Goal: Task Accomplishment & Management: Manage account settings

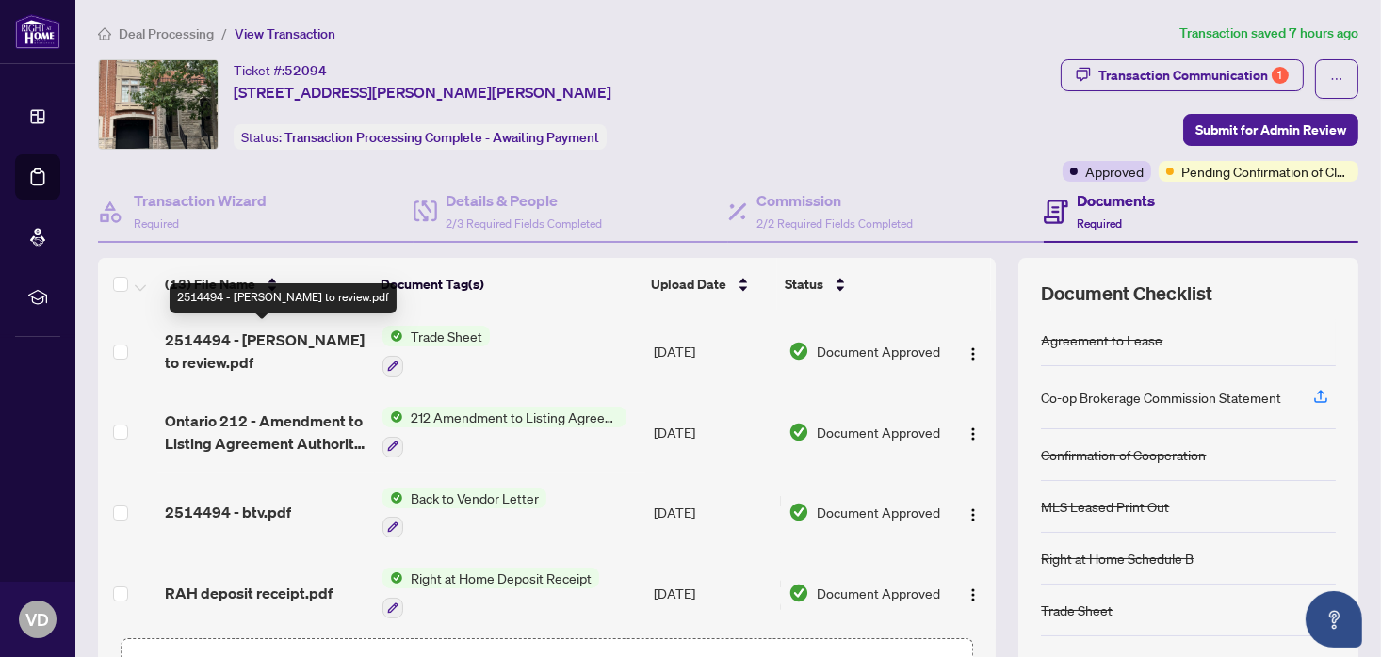
click at [247, 335] on span "2514494 - [PERSON_NAME] to review.pdf" at bounding box center [266, 351] width 203 height 45
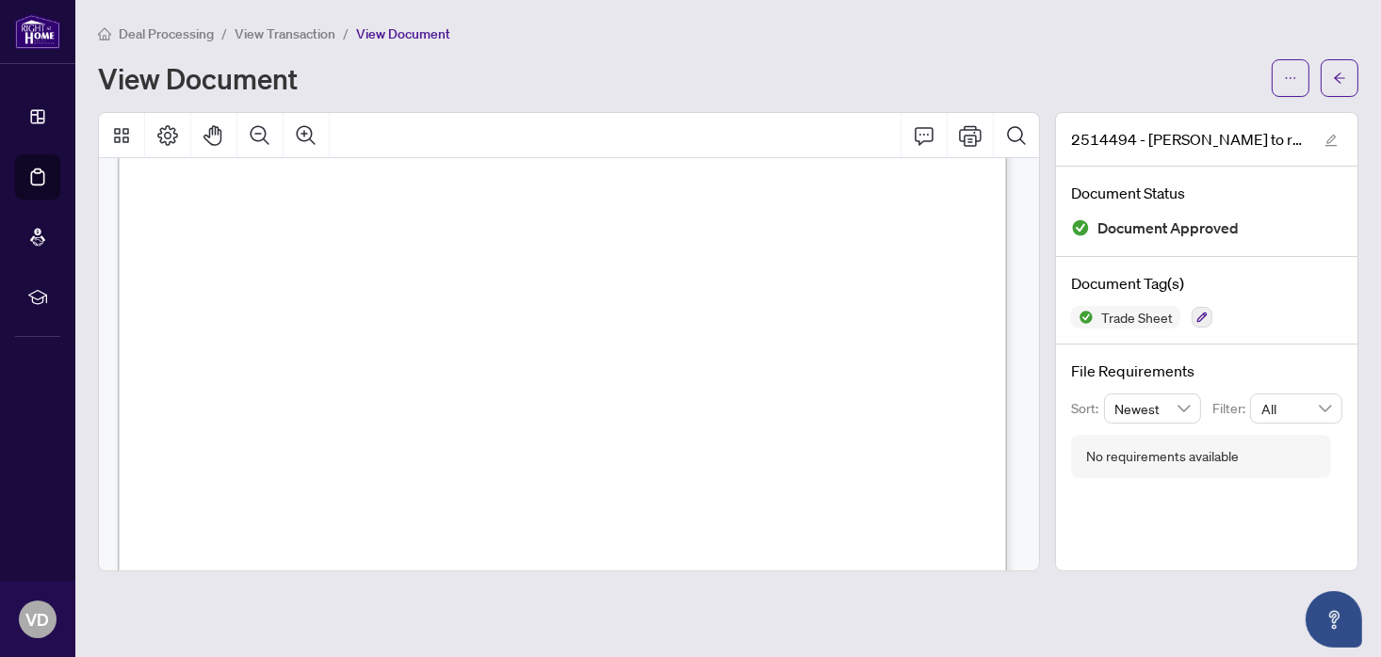
scroll to position [565, 0]
click at [1340, 78] on icon "arrow-left" at bounding box center [1339, 78] width 13 height 13
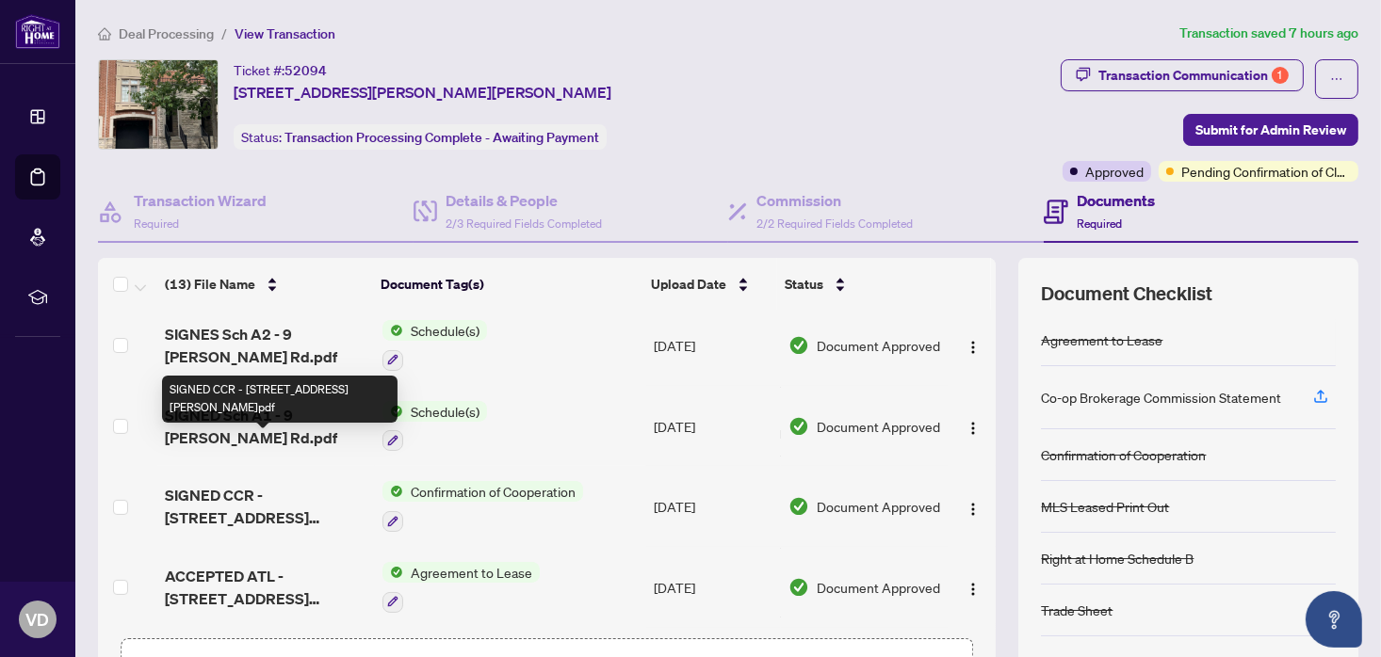
scroll to position [659, 0]
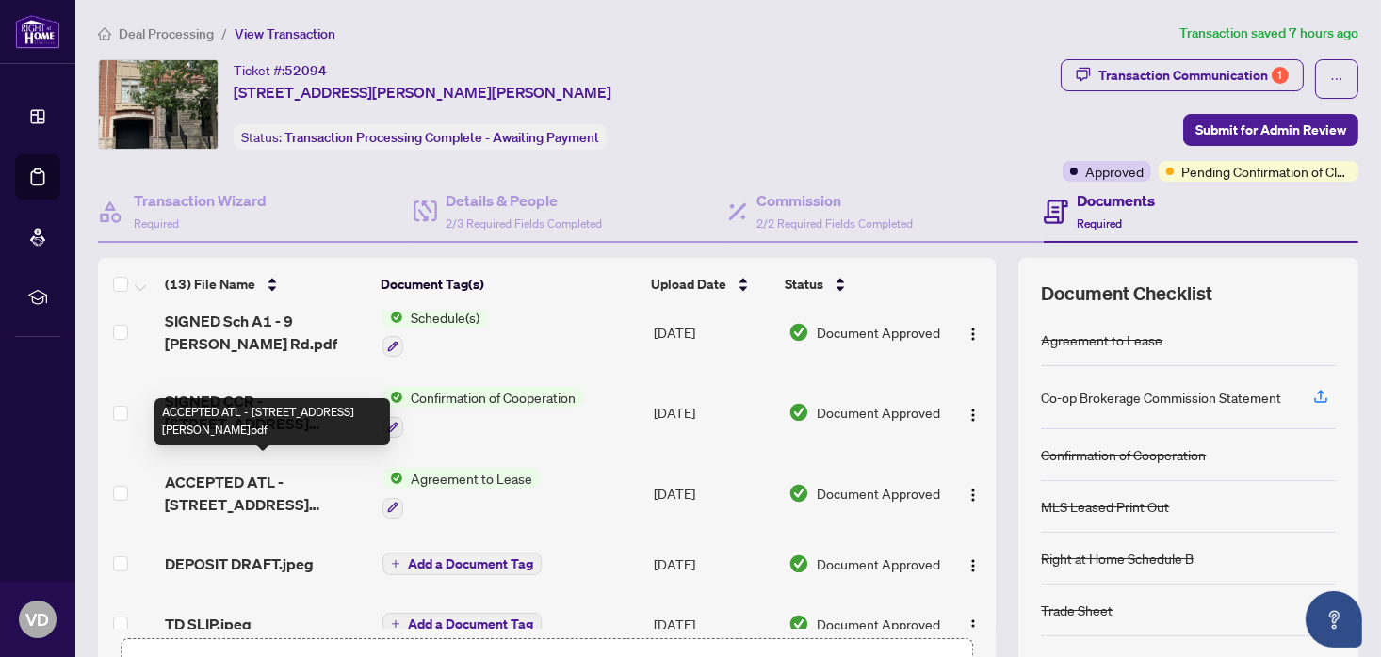
click at [255, 471] on span "ACCEPTED ATL - [STREET_ADDRESS][PERSON_NAME]pdf" at bounding box center [266, 493] width 203 height 45
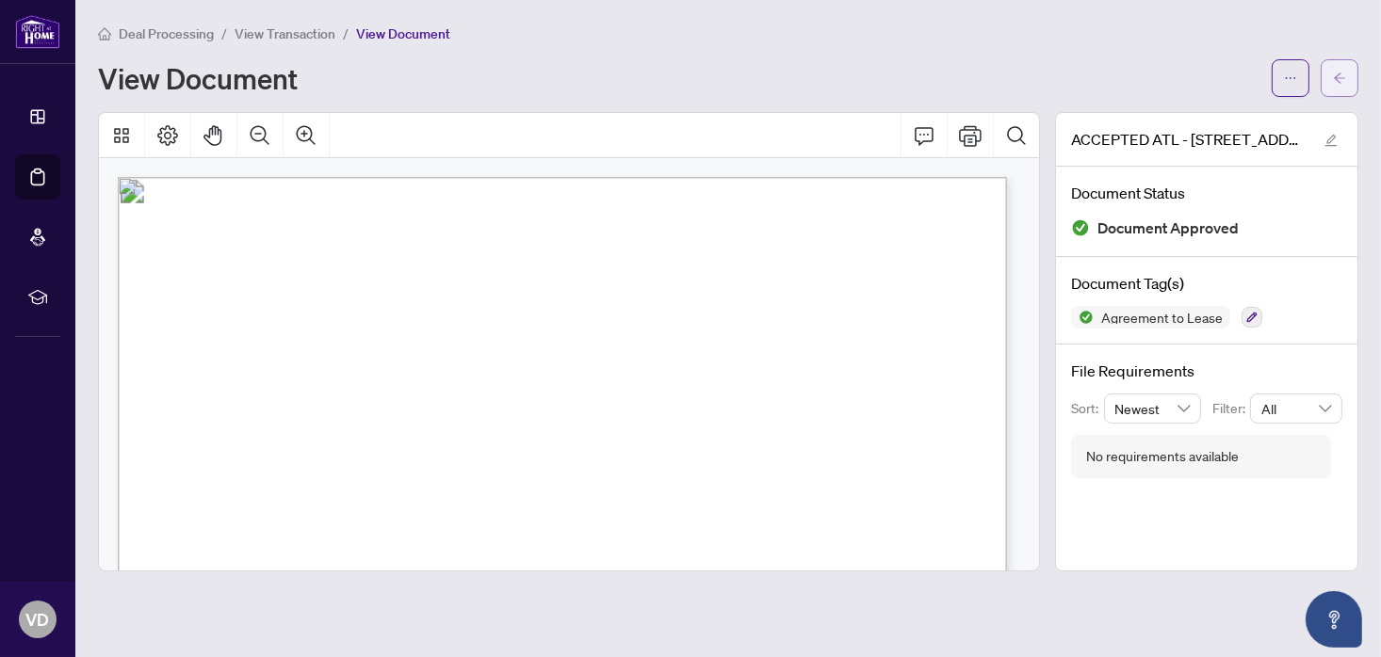
click at [1338, 79] on icon "arrow-left" at bounding box center [1339, 78] width 13 height 13
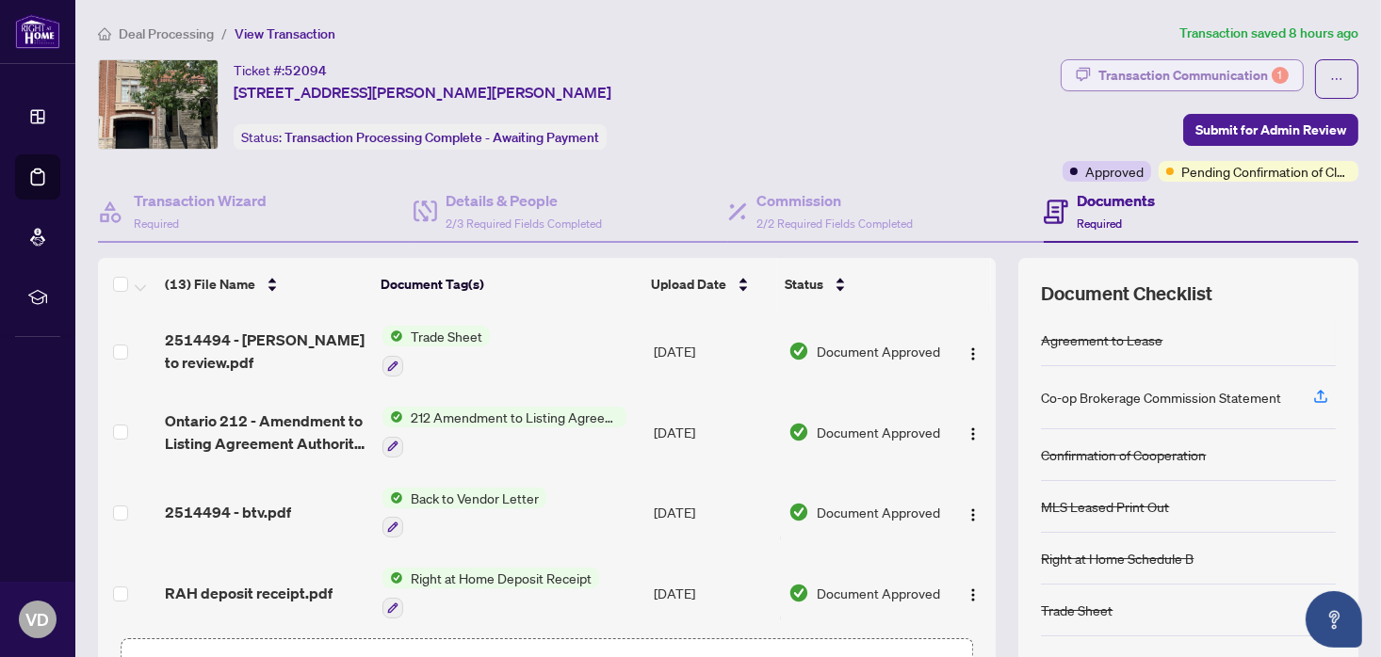
click at [1175, 78] on div "Transaction Communication 1" at bounding box center [1193, 75] width 190 height 30
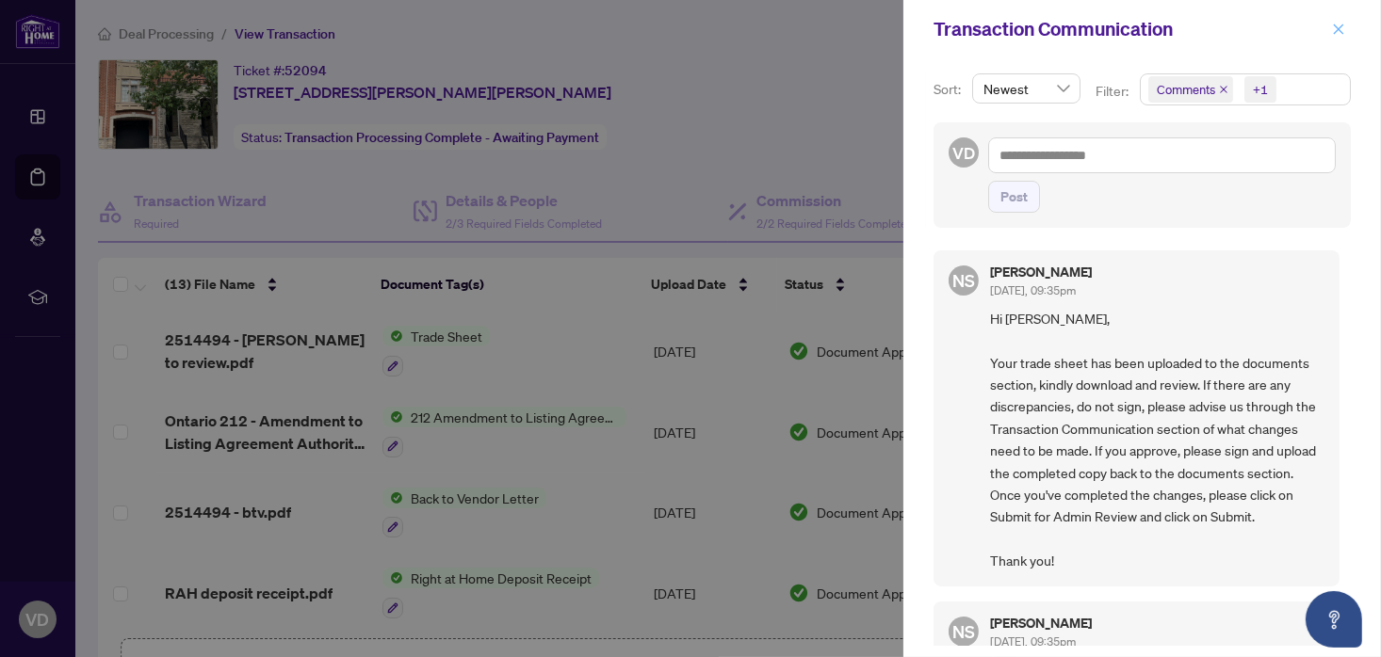
click at [1342, 33] on icon "close" at bounding box center [1339, 29] width 10 height 10
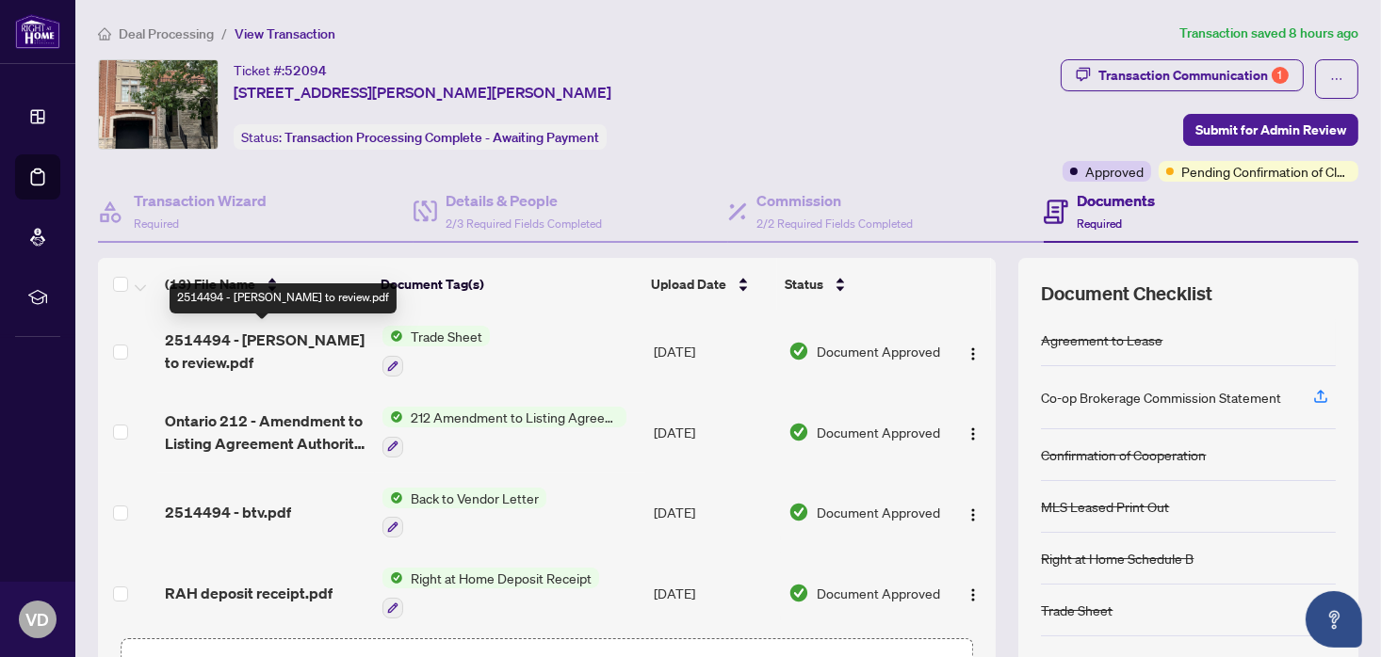
click at [287, 335] on span "2514494 - [PERSON_NAME] to review.pdf" at bounding box center [266, 351] width 203 height 45
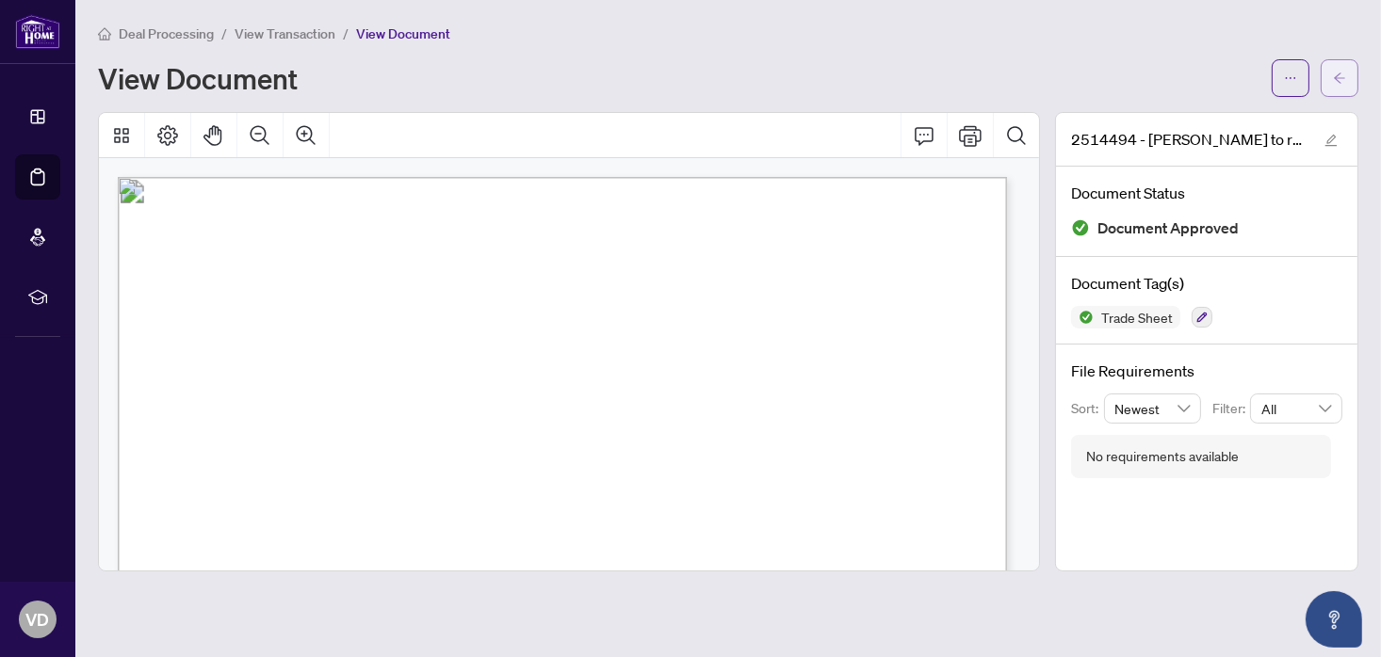
click at [1340, 75] on icon "arrow-left" at bounding box center [1339, 78] width 13 height 13
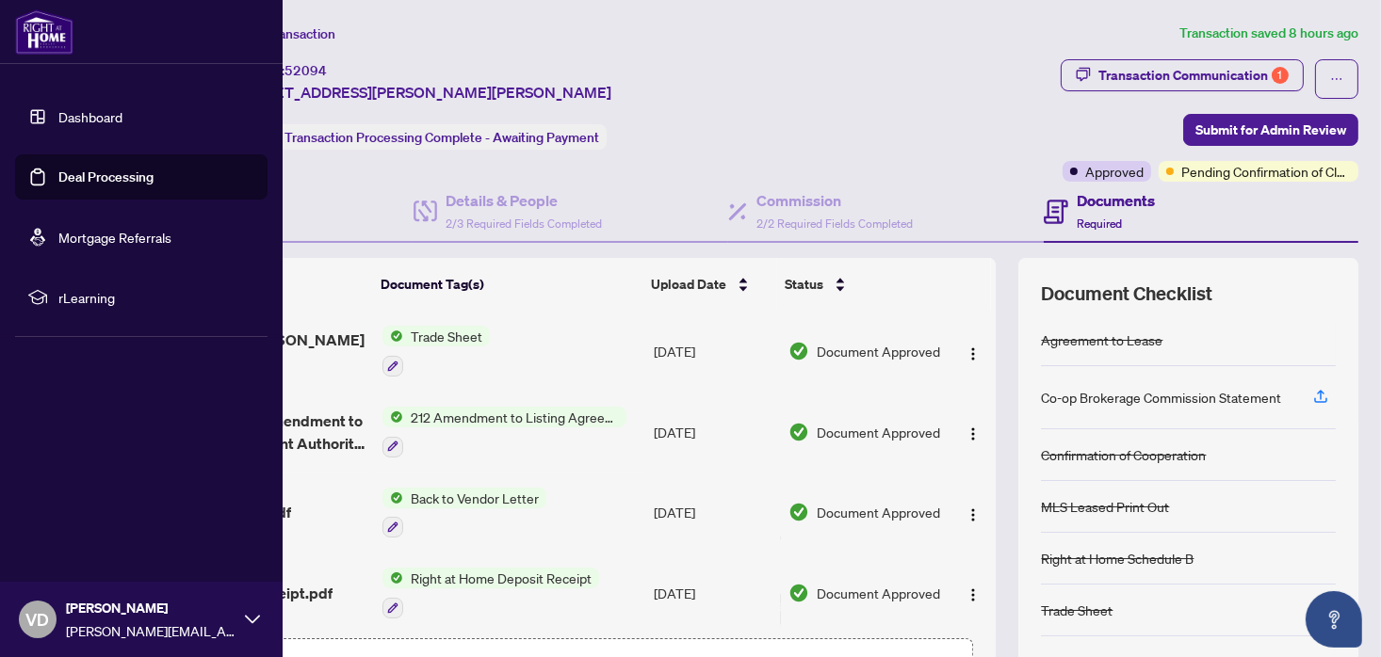
click at [101, 123] on link "Dashboard" at bounding box center [90, 116] width 64 height 17
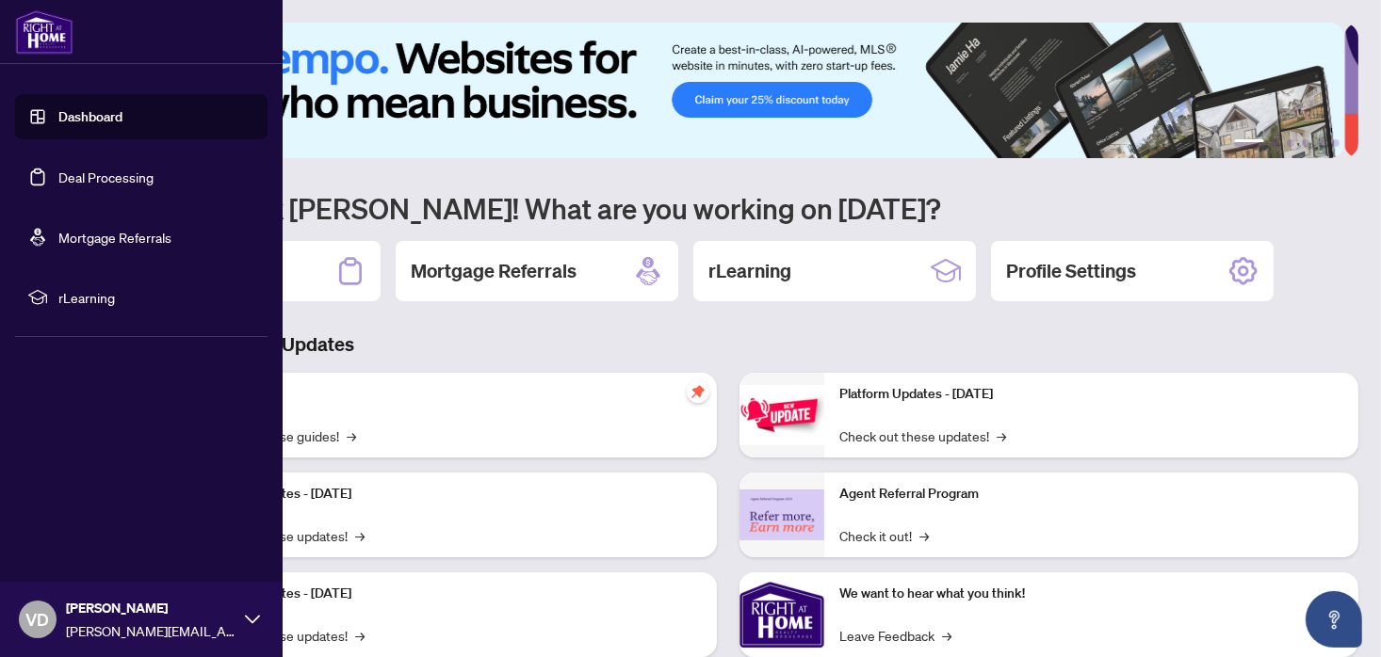
click at [85, 178] on link "Deal Processing" at bounding box center [105, 177] width 95 height 17
